Goal: Task Accomplishment & Management: Manage account settings

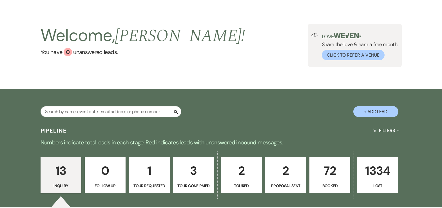
scroll to position [50, 0]
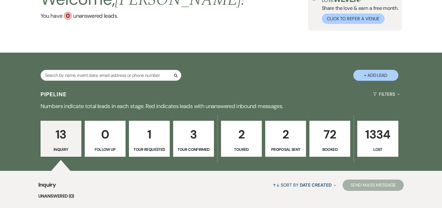
click at [153, 130] on p "1" at bounding box center [150, 134] width 34 height 19
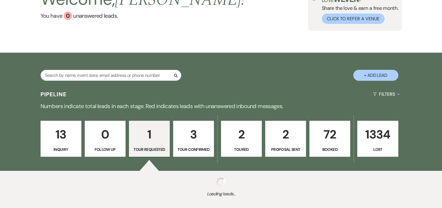
select select "2"
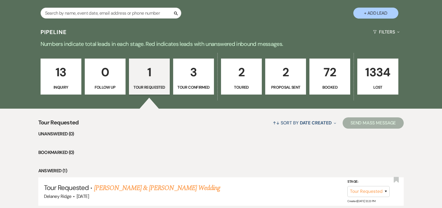
scroll to position [155, 0]
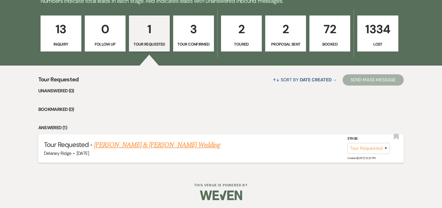
click at [138, 146] on link "[PERSON_NAME] & [PERSON_NAME] Wedding" at bounding box center [157, 145] width 126 height 10
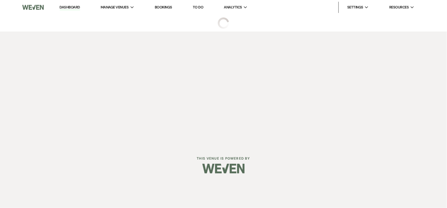
select select "2"
select select "5"
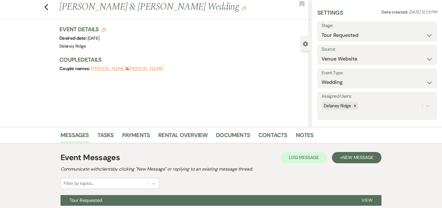
scroll to position [66, 0]
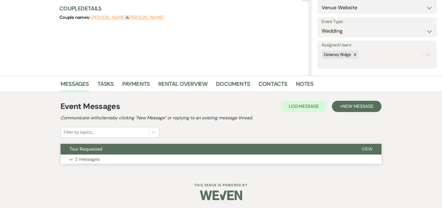
click at [172, 157] on button "Expand 2 messages" at bounding box center [221, 160] width 321 height 10
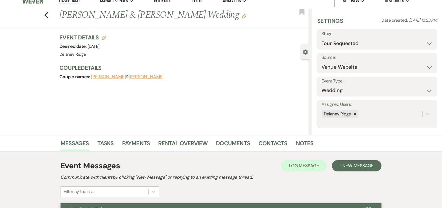
scroll to position [0, 0]
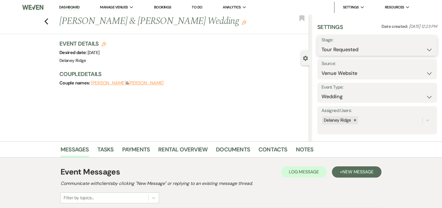
click at [361, 47] on select "Inquiry Follow Up Tour Requested Tour Confirmed Toured Proposal Sent Booked Lost" at bounding box center [377, 49] width 111 height 11
select select "1"
click at [322, 44] on select "Inquiry Follow Up Tour Requested Tour Confirmed Toured Proposal Sent Booked Lost" at bounding box center [377, 49] width 111 height 11
drag, startPoint x: 424, startPoint y: 46, endPoint x: 403, endPoint y: 44, distance: 21.3
click at [424, 46] on button "Save" at bounding box center [424, 45] width 25 height 11
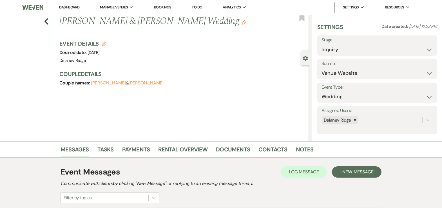
click at [71, 7] on link "Dashboard" at bounding box center [69, 7] width 20 height 5
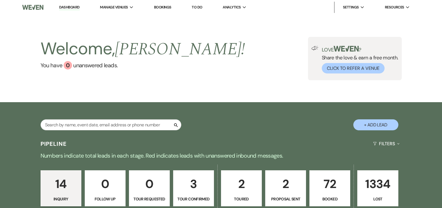
click at [180, 63] on div "Welcome, [PERSON_NAME] ! You have 0 unanswered lead s . Love ? Share the love &…" at bounding box center [221, 58] width 406 height 43
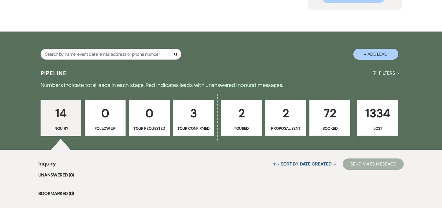
scroll to position [88, 0]
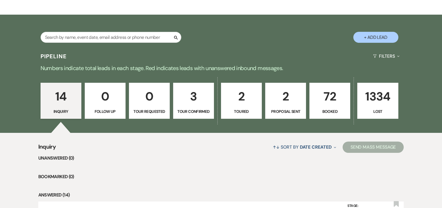
click at [244, 110] on p "Toured" at bounding box center [242, 111] width 34 height 6
select select "5"
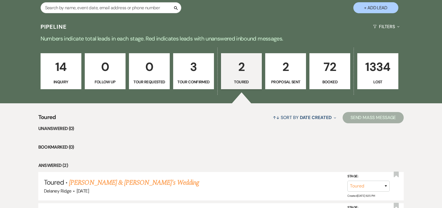
scroll to position [186, 0]
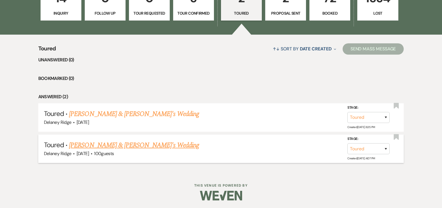
click at [124, 145] on link "[PERSON_NAME] & [PERSON_NAME]'s Wedding" at bounding box center [134, 145] width 130 height 10
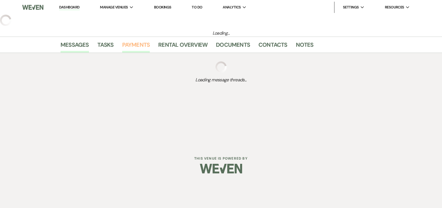
select select "5"
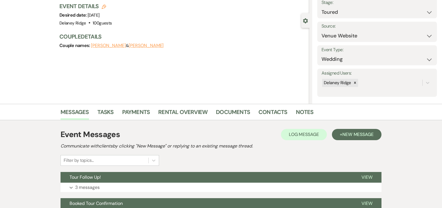
scroll to position [116, 0]
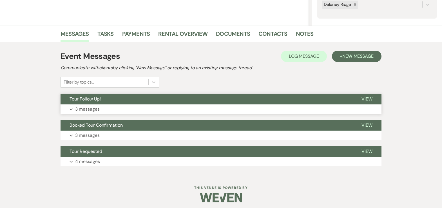
click at [186, 103] on button "Tour Follow Up!" at bounding box center [207, 99] width 292 height 11
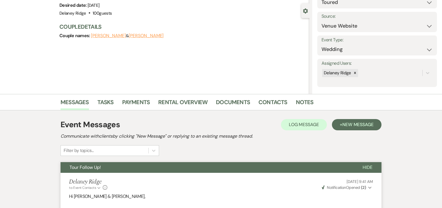
scroll to position [0, 0]
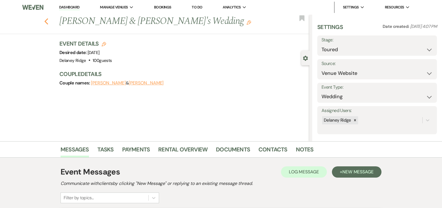
click at [48, 22] on icon "Previous" at bounding box center [46, 21] width 4 height 7
select select "5"
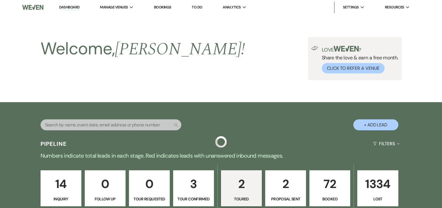
scroll to position [186, 0]
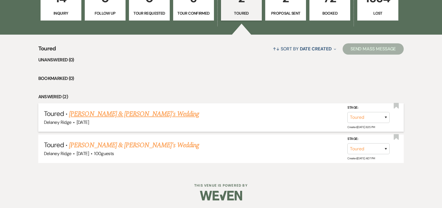
click at [120, 116] on link "[PERSON_NAME] & [PERSON_NAME]'s Wedding" at bounding box center [134, 114] width 130 height 10
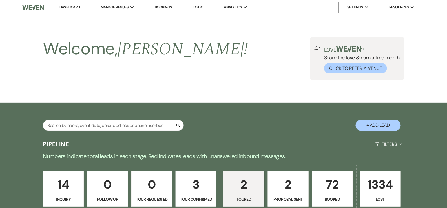
select select "5"
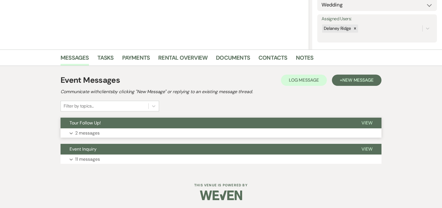
click at [183, 130] on button "Expand 2 messages" at bounding box center [221, 133] width 321 height 10
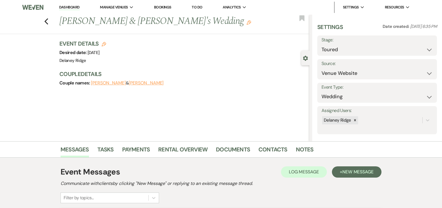
click at [70, 8] on link "Dashboard" at bounding box center [69, 7] width 20 height 5
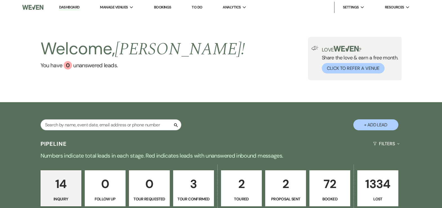
click at [200, 75] on div "Welcome, [PERSON_NAME] ! You have 0 unanswered lead s . Love ? Share the love &…" at bounding box center [221, 58] width 406 height 43
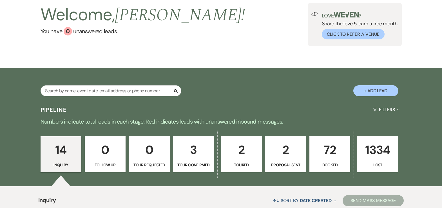
scroll to position [39, 0]
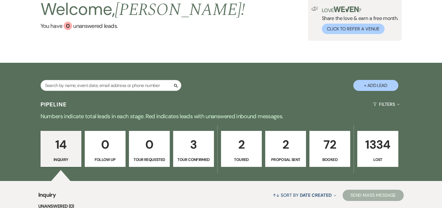
click at [296, 152] on p "2" at bounding box center [286, 144] width 34 height 19
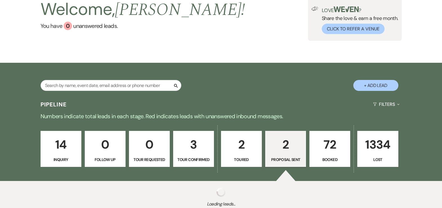
select select "6"
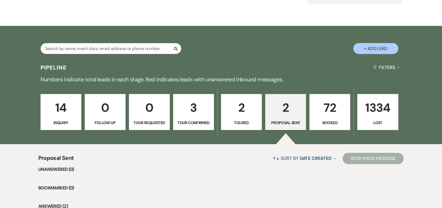
scroll to position [186, 0]
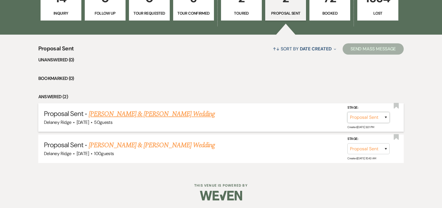
click at [364, 118] on select "Inquiry Follow Up Tour Requested Tour Confirmed Toured Proposal Sent Booked Lost" at bounding box center [369, 117] width 42 height 11
select select "7"
click at [348, 112] on select "Inquiry Follow Up Tour Requested Tour Confirmed Toured Proposal Sent Booked Lost" at bounding box center [369, 117] width 42 height 11
click at [380, 116] on button "Save" at bounding box center [379, 117] width 28 height 11
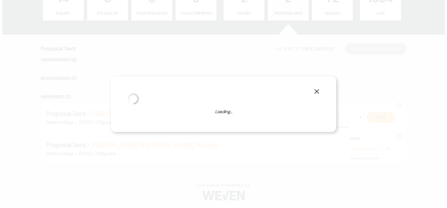
scroll to position [186, 0]
select select "1"
select select "599"
select select "false"
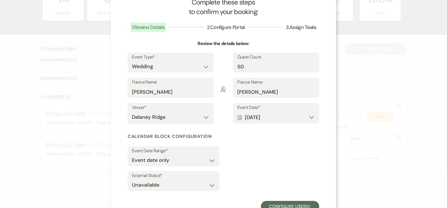
scroll to position [0, 0]
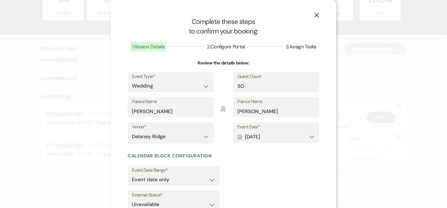
click at [314, 15] on use "button" at bounding box center [316, 15] width 5 height 5
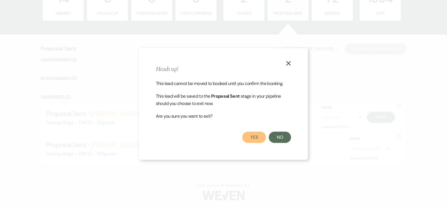
click at [259, 140] on button "Yes" at bounding box center [254, 137] width 24 height 11
select select "6"
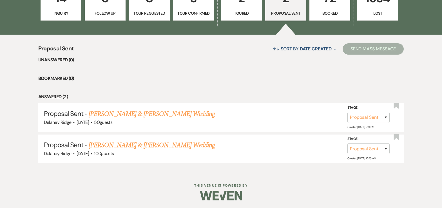
click at [256, 83] on ul "Unanswered (0) Bookmarked (0) Answered (2) Proposal Sent · [PERSON_NAME] & [PER…" at bounding box center [221, 109] width 366 height 107
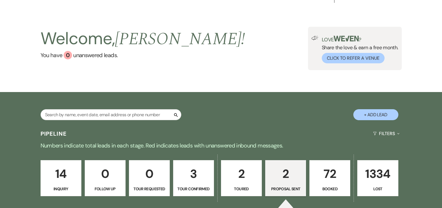
scroll to position [0, 0]
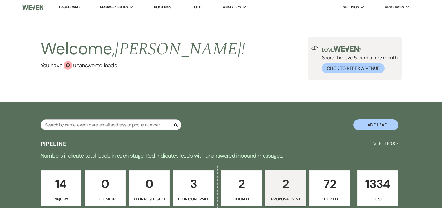
click at [222, 62] on div "Welcome, [PERSON_NAME] ! You have 0 unanswered lead s . Love ? Share the love &…" at bounding box center [221, 58] width 406 height 43
click at [241, 12] on li "Analytics Expand Delaney Ridge" at bounding box center [234, 7] width 29 height 11
